Goal: Navigation & Orientation: Find specific page/section

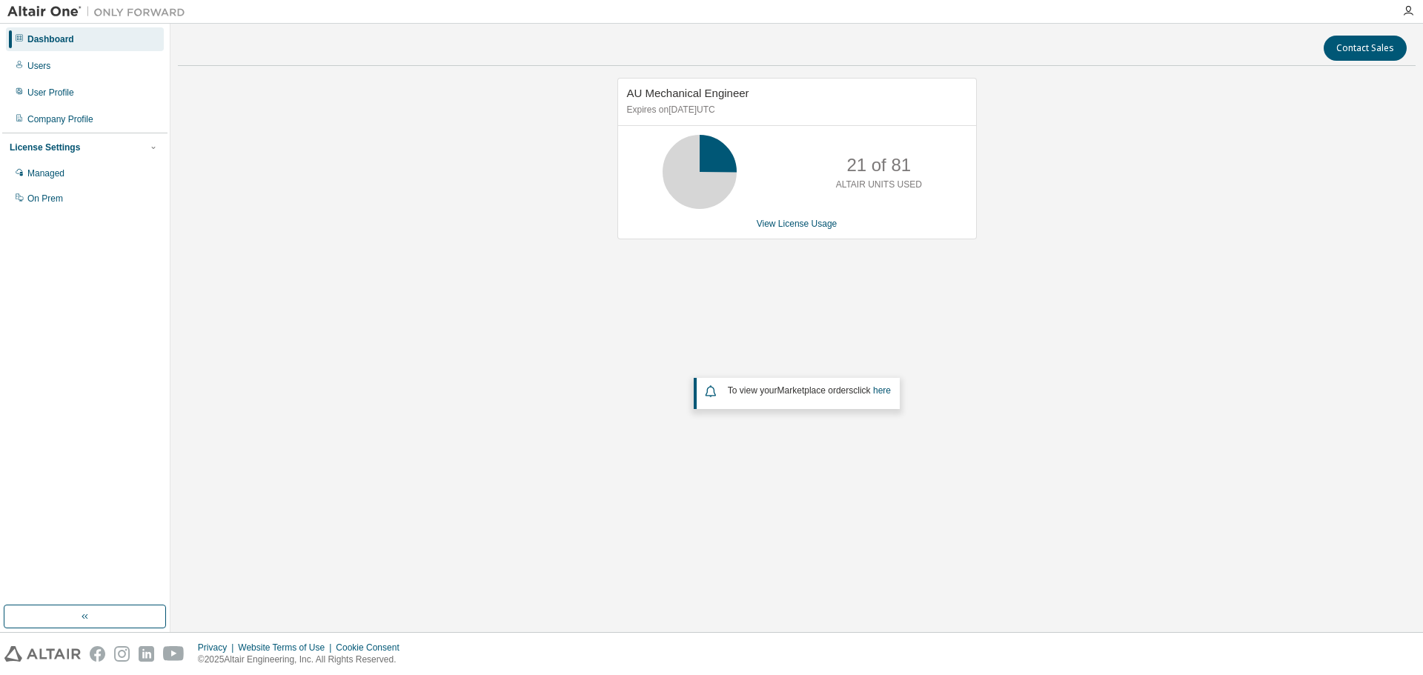
click at [83, 36] on div "Dashboard" at bounding box center [85, 39] width 158 height 24
click at [36, 16] on img at bounding box center [99, 11] width 185 height 15
